Goal: Information Seeking & Learning: Check status

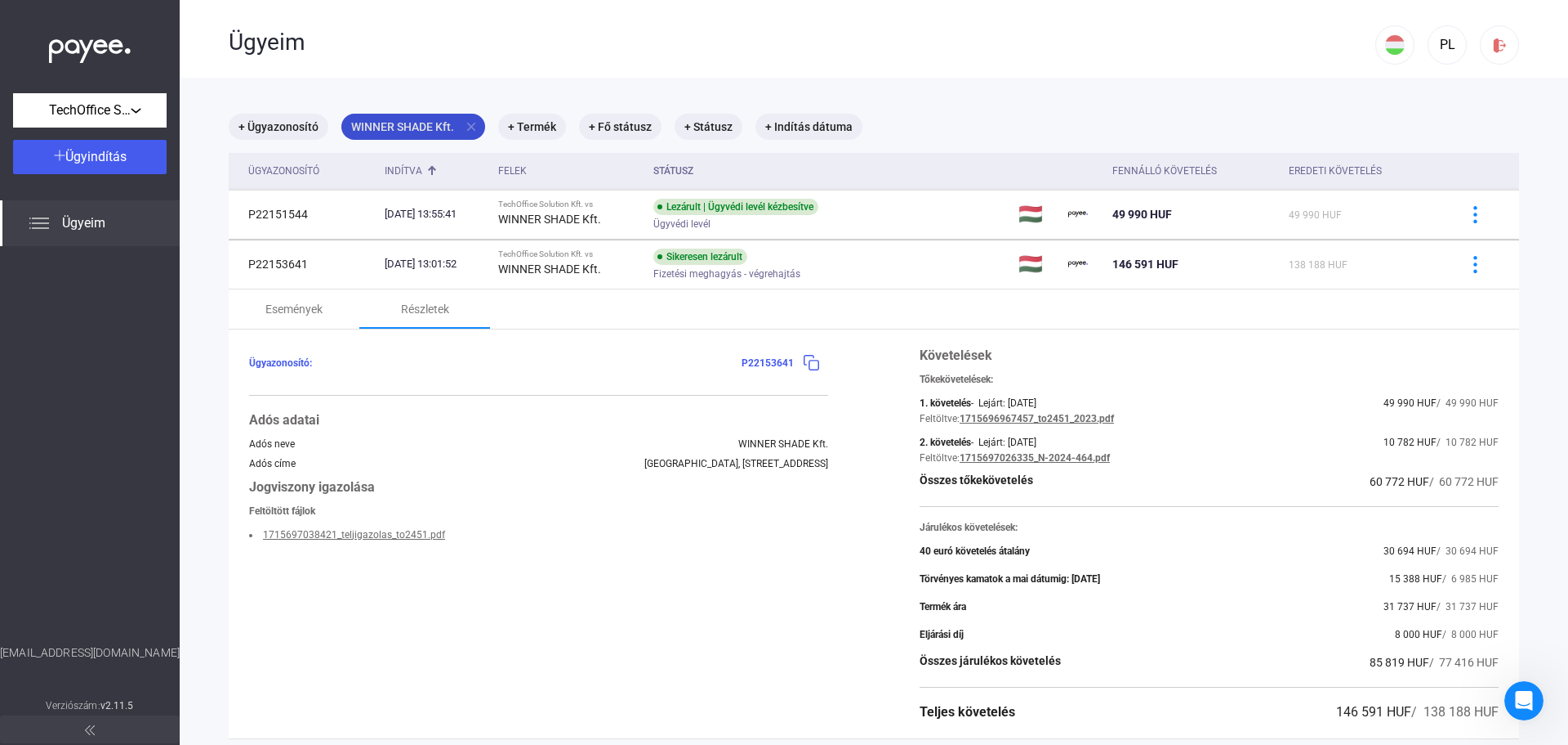
scroll to position [110, 0]
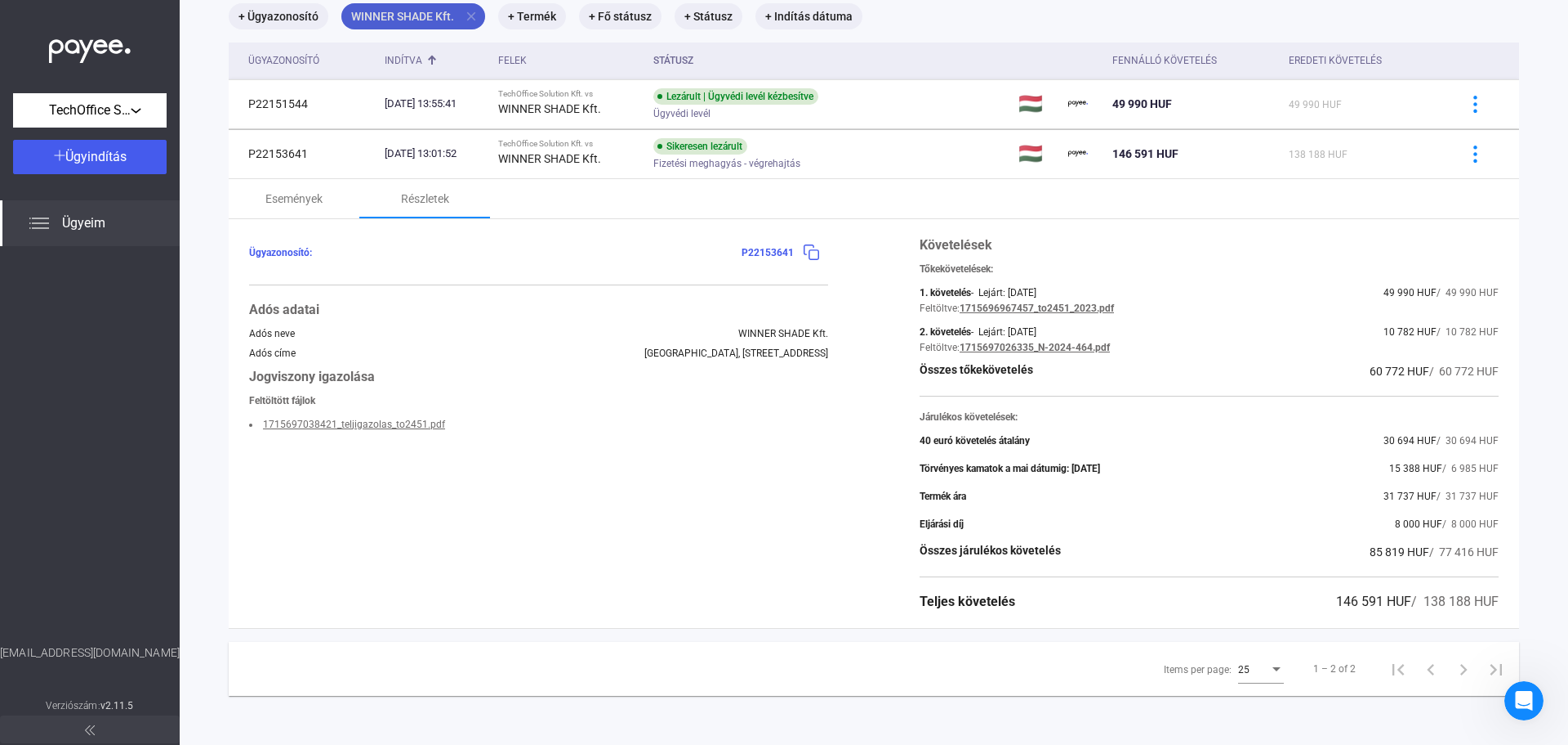
click at [473, 11] on mat-icon "close" at bounding box center [472, 17] width 15 height 15
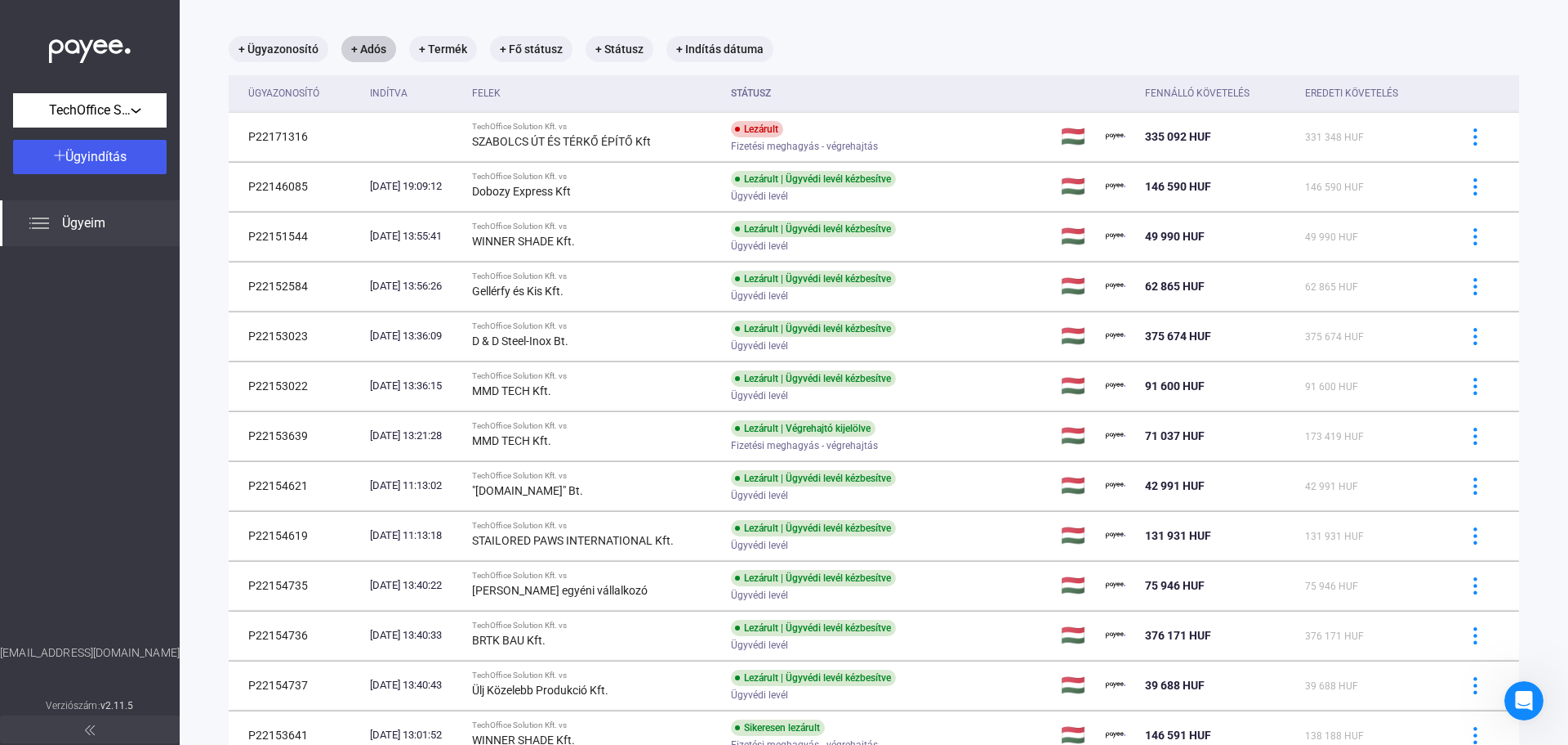
scroll to position [110, 0]
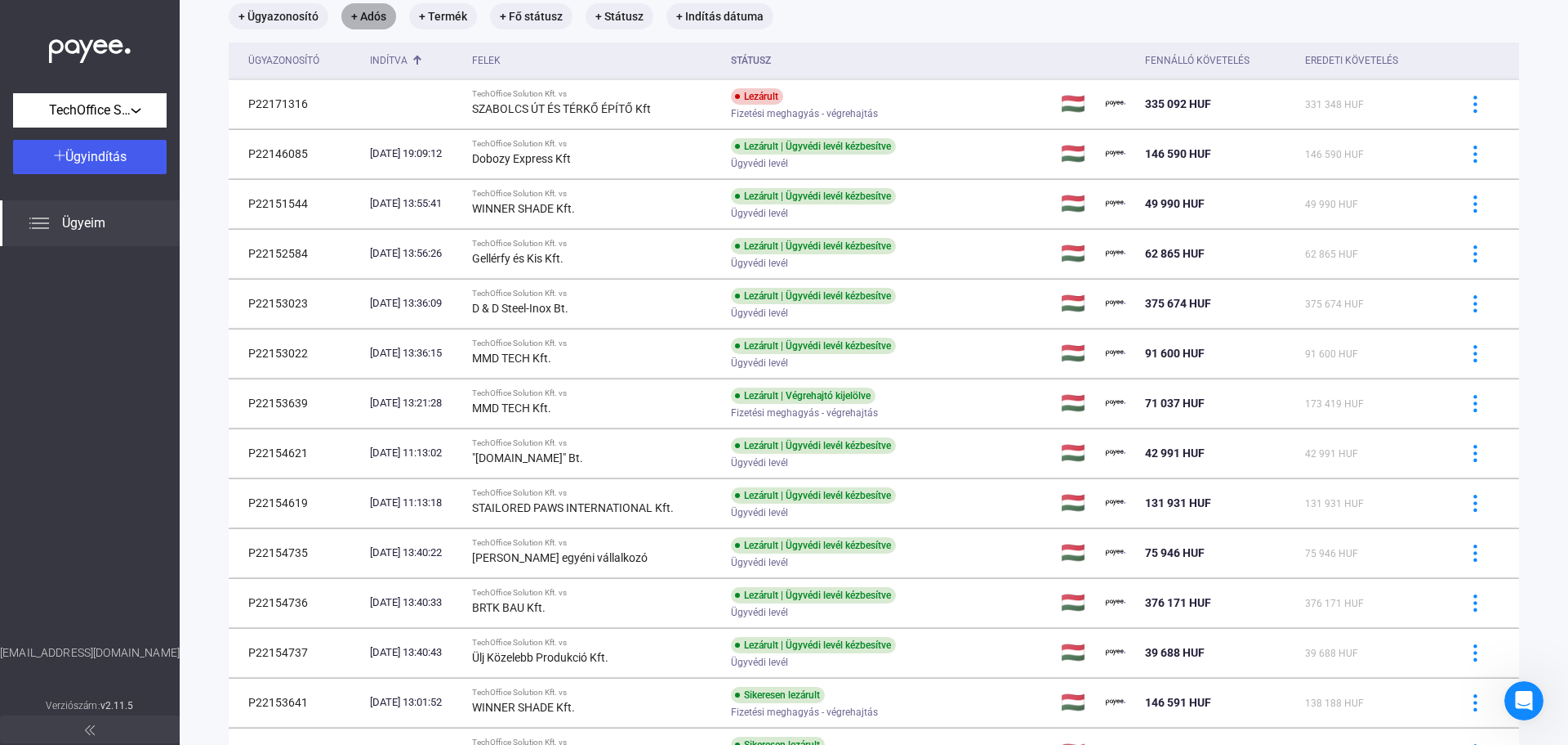
click at [370, 14] on mat-chip "+ Adós" at bounding box center [368, 16] width 55 height 26
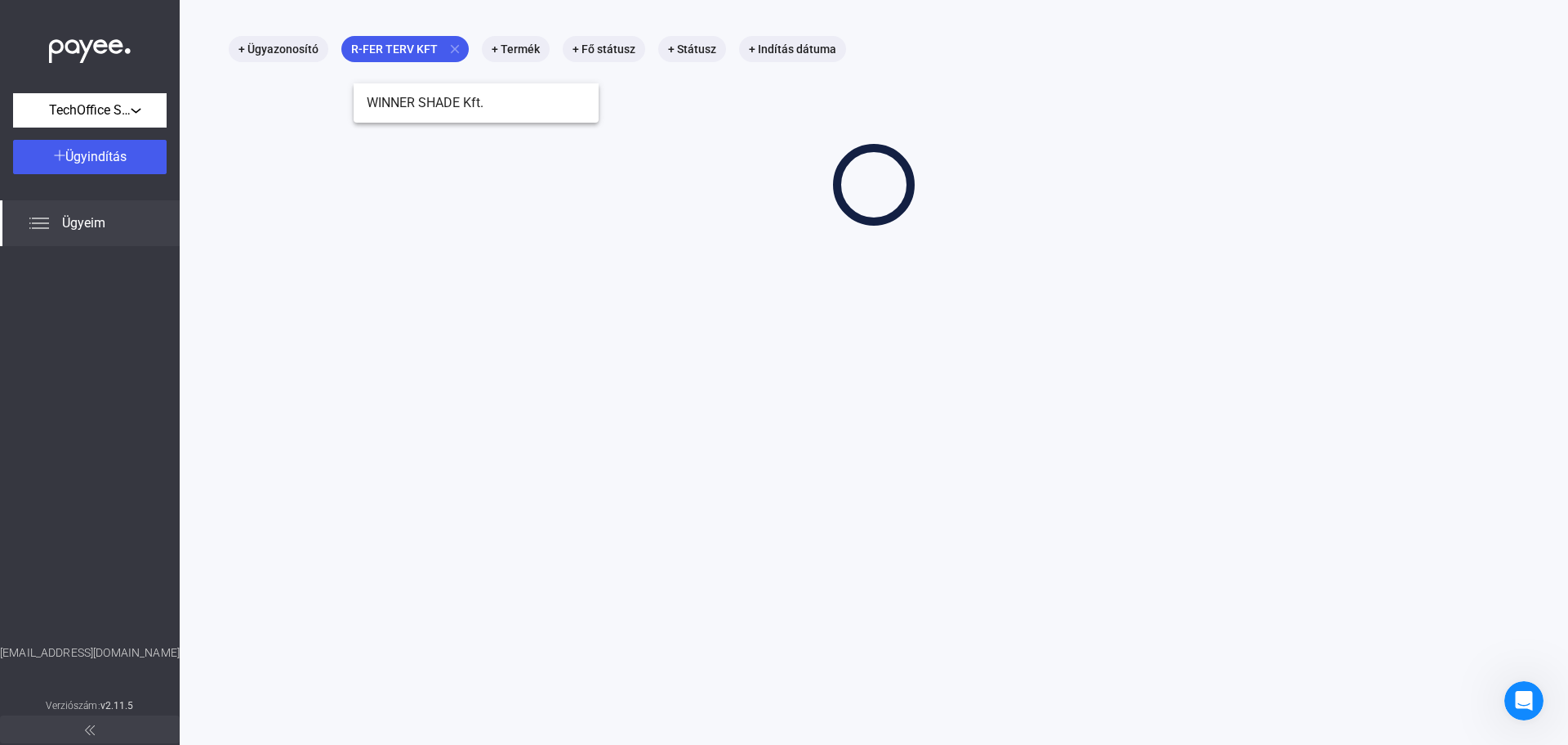
scroll to position [78, 0]
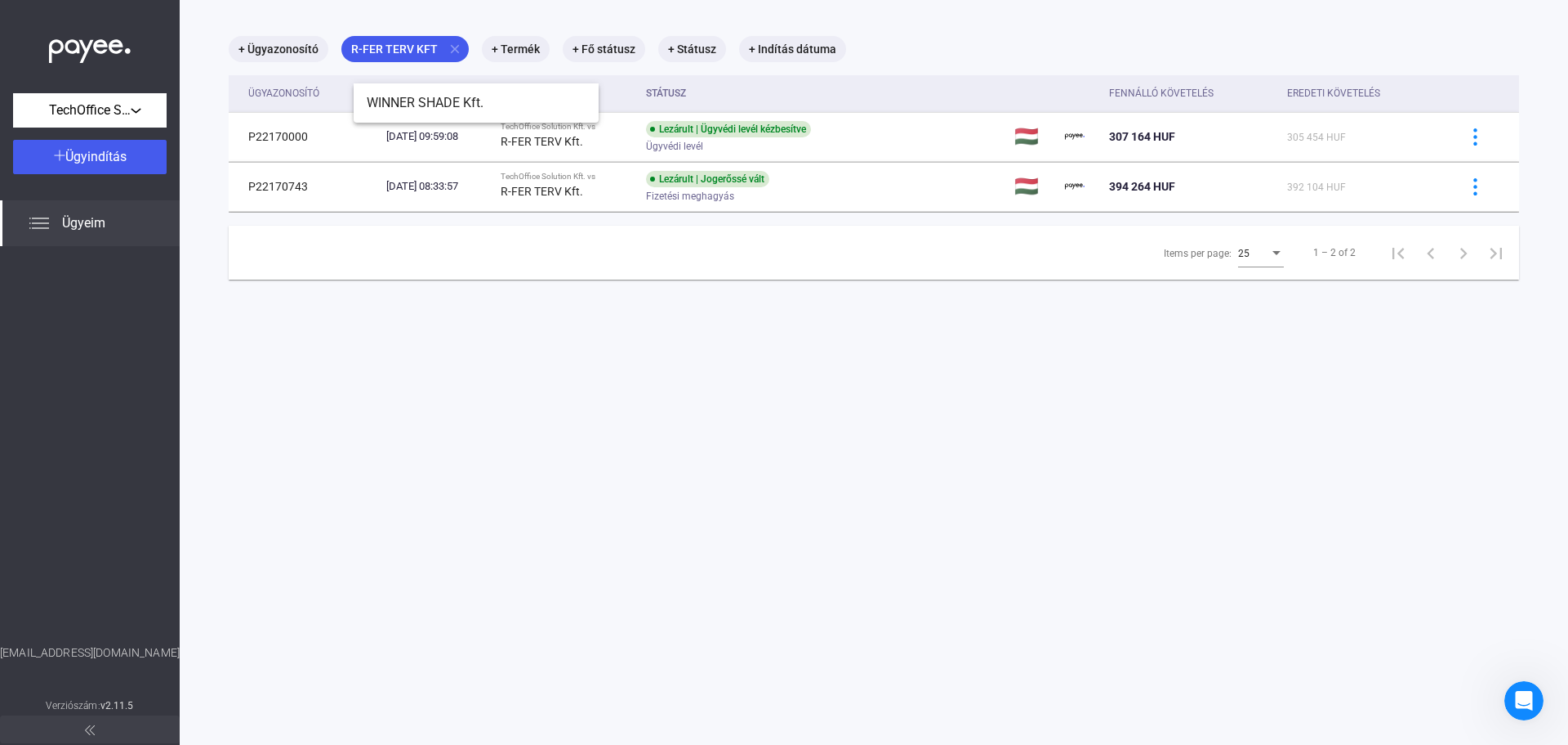
click at [820, 294] on main "+ Ügyazonosító R-FER TERV KFT close + Termék + Fő státusz + Státusz + Indítás d…" at bounding box center [873, 372] width 1388 height 745
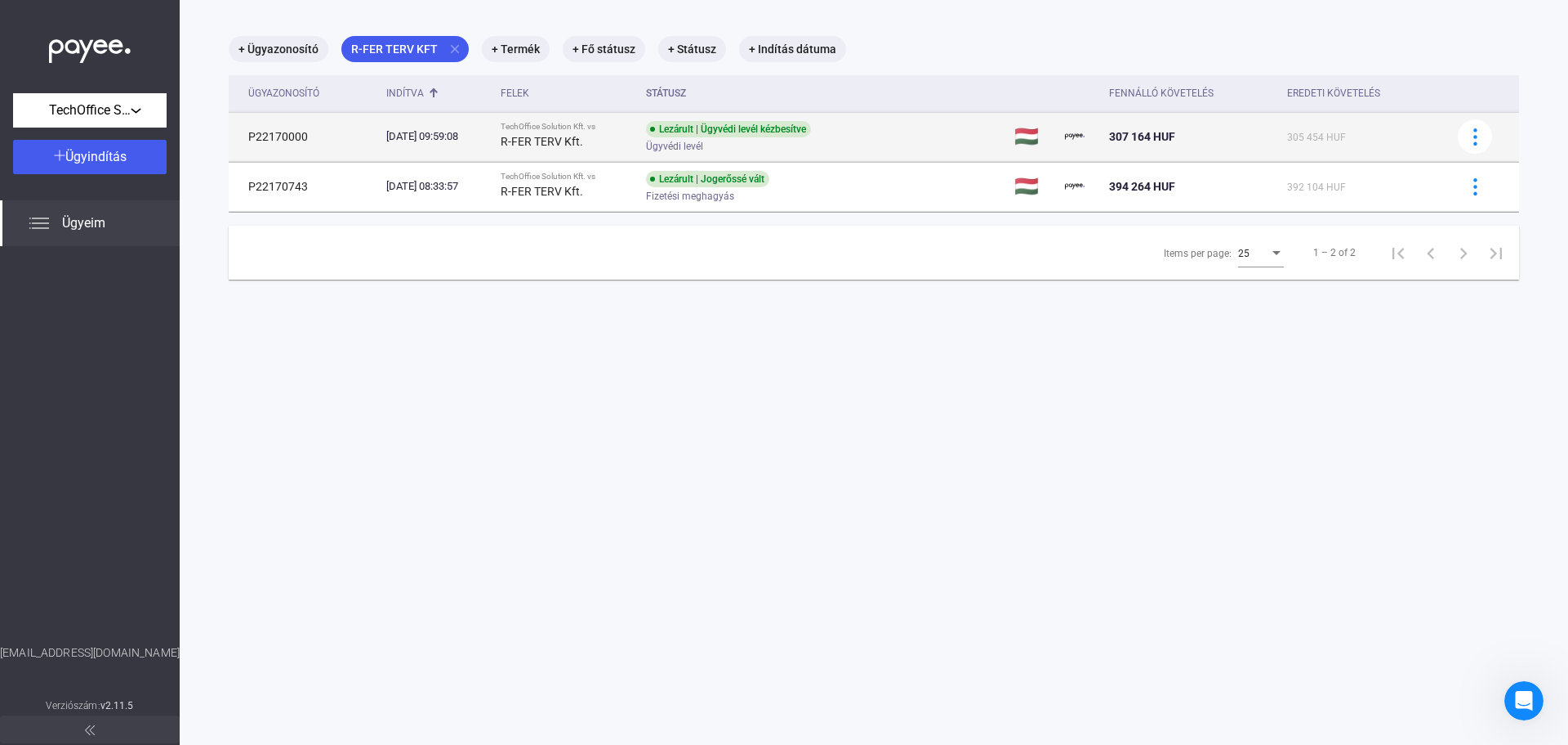
click at [476, 138] on div "[DATE] 09:59:08" at bounding box center [437, 135] width 102 height 16
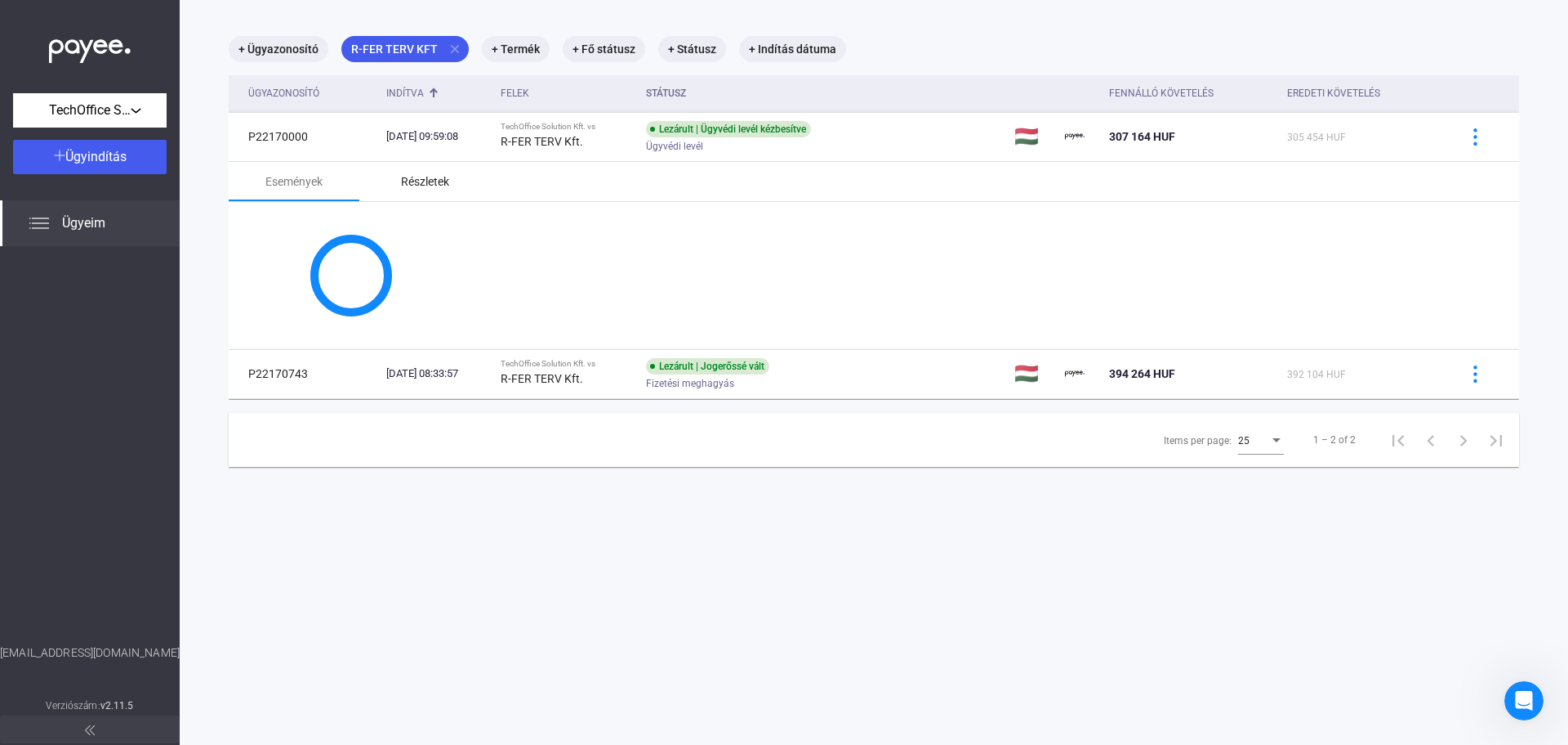
click at [426, 183] on div "Részletek" at bounding box center [425, 181] width 48 height 20
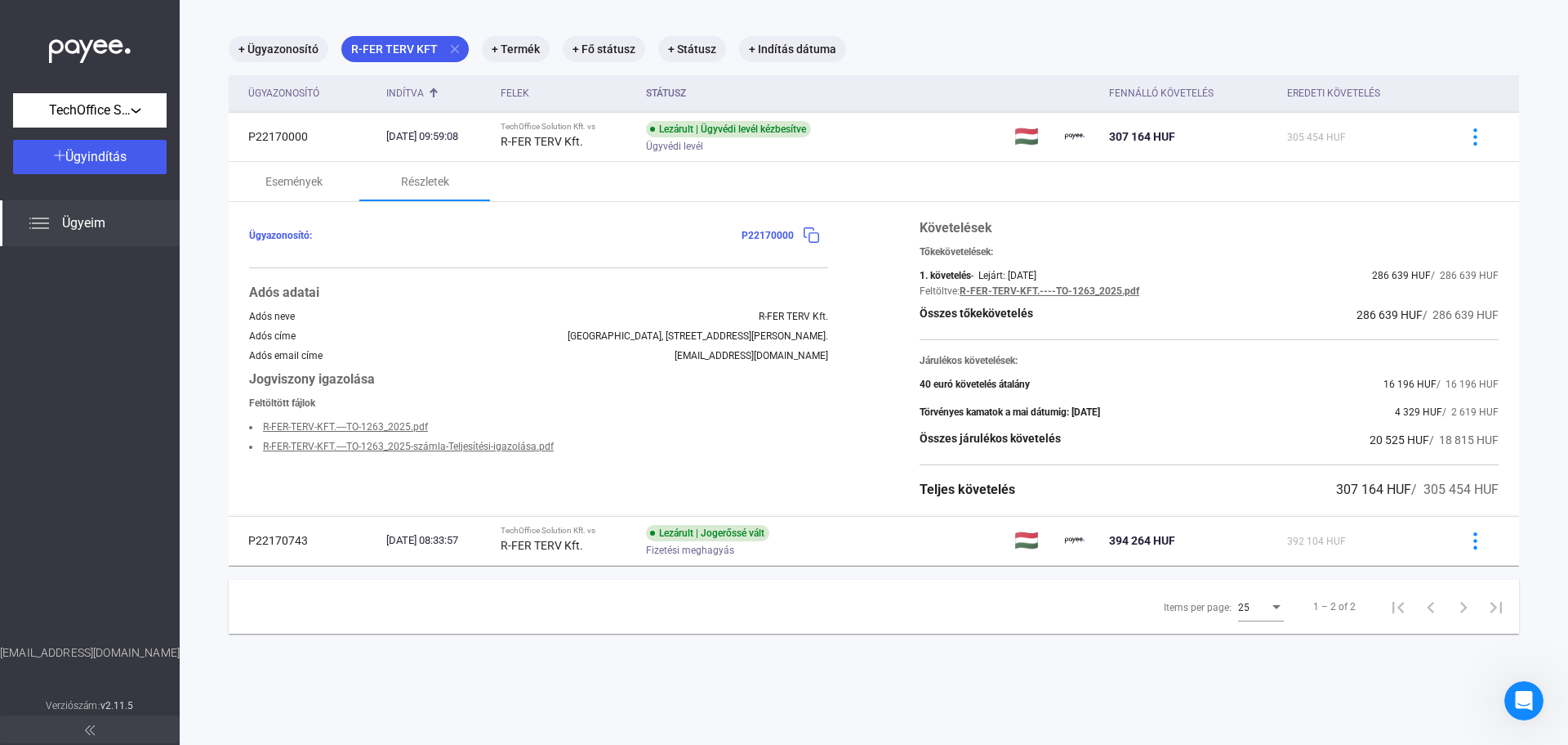
drag, startPoint x: 1330, startPoint y: 318, endPoint x: 1412, endPoint y: 319, distance: 82.0
click at [1412, 319] on div "Összes tőkekövetelés 286 639 HUF / 286 639 HUF" at bounding box center [1209, 314] width 579 height 20
drag, startPoint x: 1315, startPoint y: 486, endPoint x: 1402, endPoint y: 483, distance: 87.1
click at [1402, 483] on div "Teljes követelés 307 164 HUF / 305 454 HUF" at bounding box center [1209, 489] width 579 height 20
